Goal: Information Seeking & Learning: Find specific fact

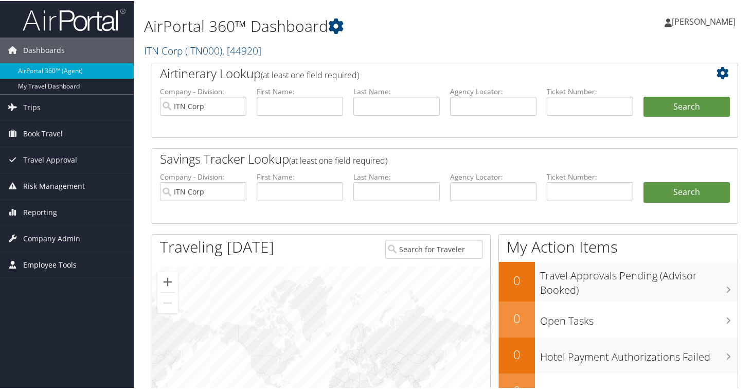
click at [49, 263] on span "Employee Tools" at bounding box center [49, 264] width 53 height 26
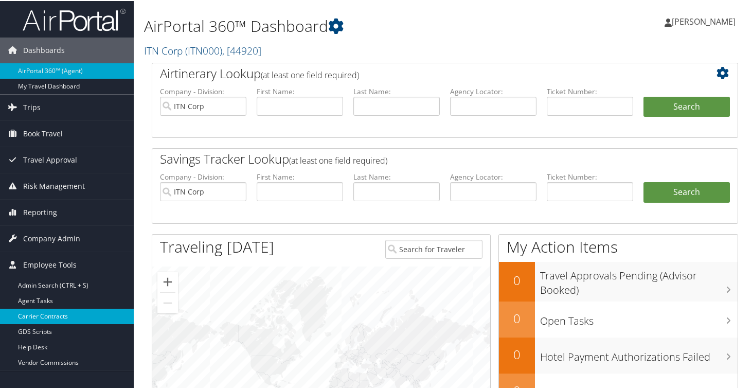
click at [37, 314] on link "Carrier Contracts" at bounding box center [67, 315] width 134 height 15
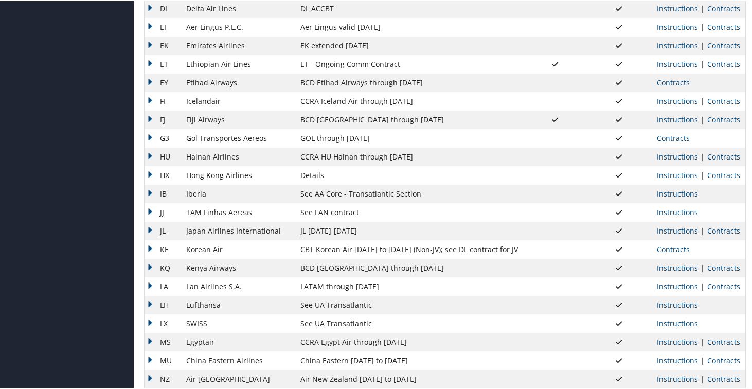
scroll to position [455, 0]
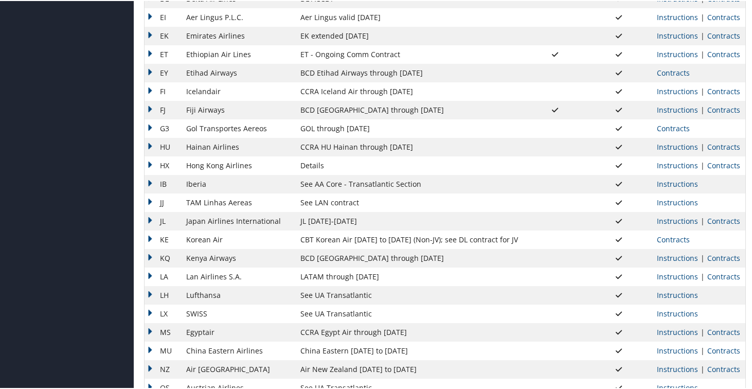
click at [150, 270] on td "LA" at bounding box center [163, 275] width 37 height 19
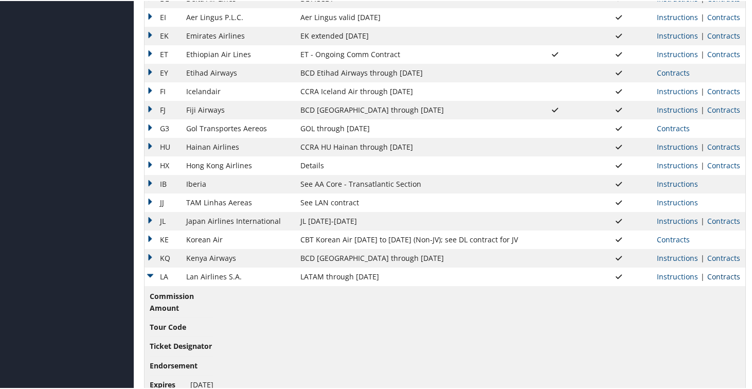
click at [725, 278] on link "Contracts" at bounding box center [723, 276] width 33 height 10
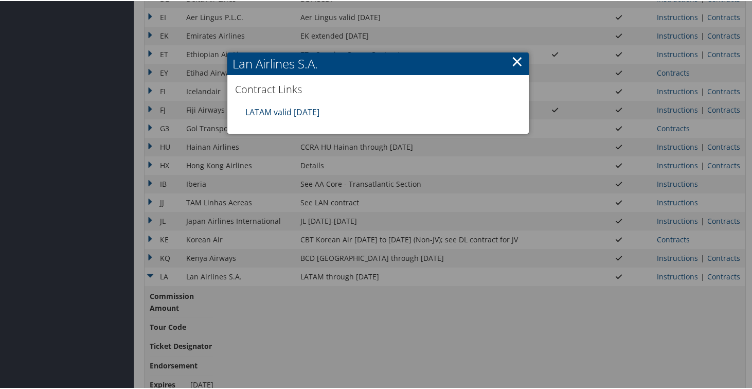
click at [310, 116] on link "LATAM valid 31DEC25" at bounding box center [282, 110] width 74 height 11
click at [514, 62] on link "×" at bounding box center [517, 60] width 12 height 21
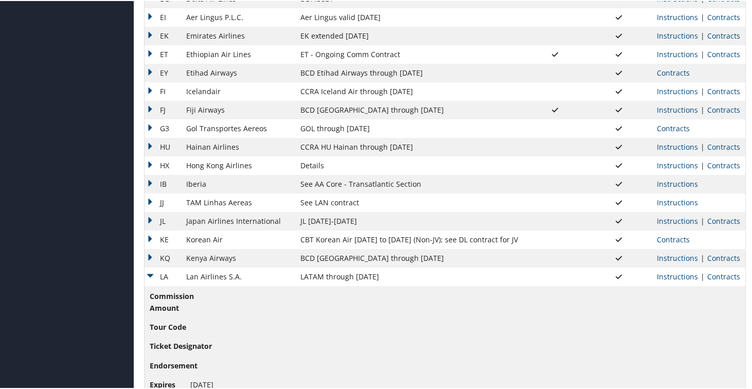
click at [149, 275] on td "LA" at bounding box center [163, 275] width 37 height 19
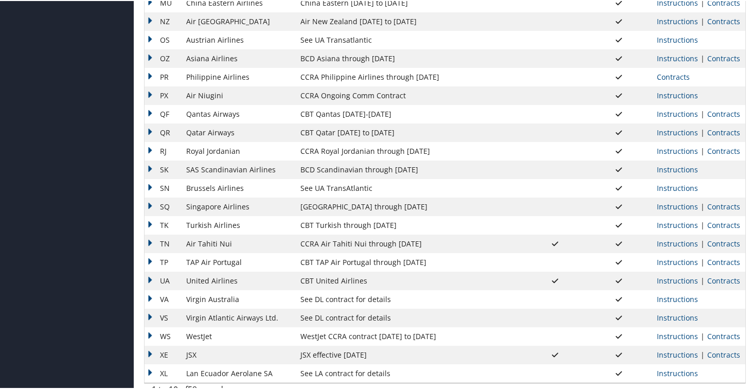
scroll to position [813, 0]
